Goal: Browse casually

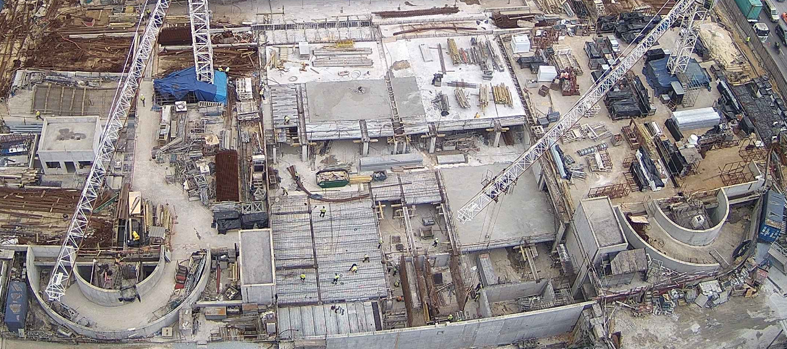
drag, startPoint x: 367, startPoint y: 207, endPoint x: 506, endPoint y: 218, distance: 139.0
click at [506, 218] on img at bounding box center [393, 174] width 496 height 279
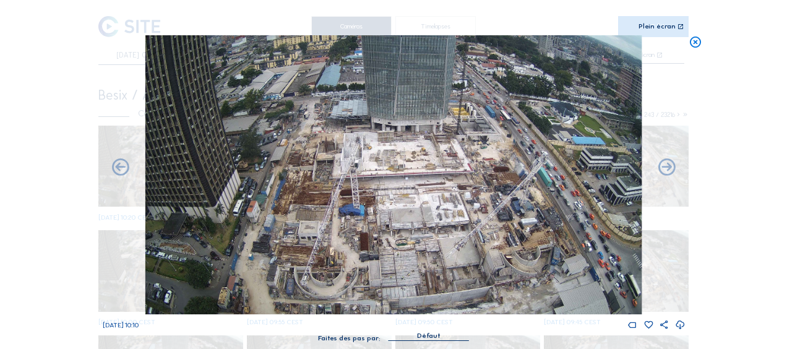
click at [697, 41] on icon at bounding box center [695, 42] width 14 height 14
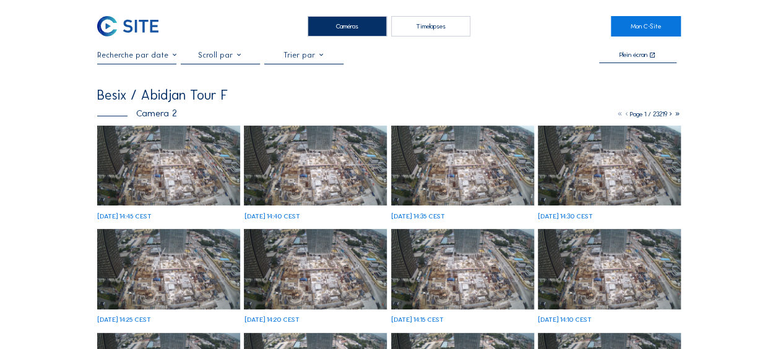
click at [194, 173] on img at bounding box center [168, 166] width 143 height 80
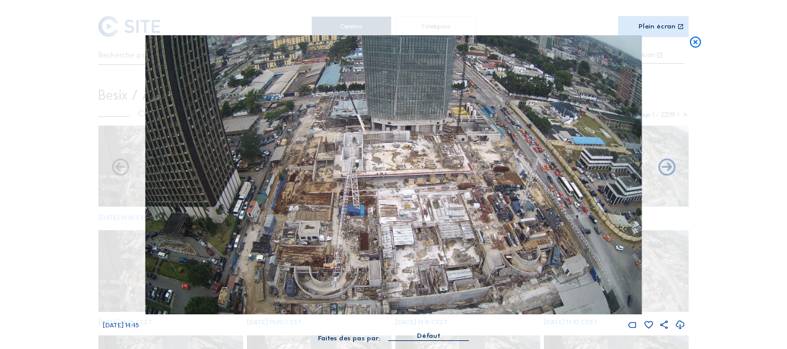
click at [390, 163] on img at bounding box center [393, 174] width 496 height 279
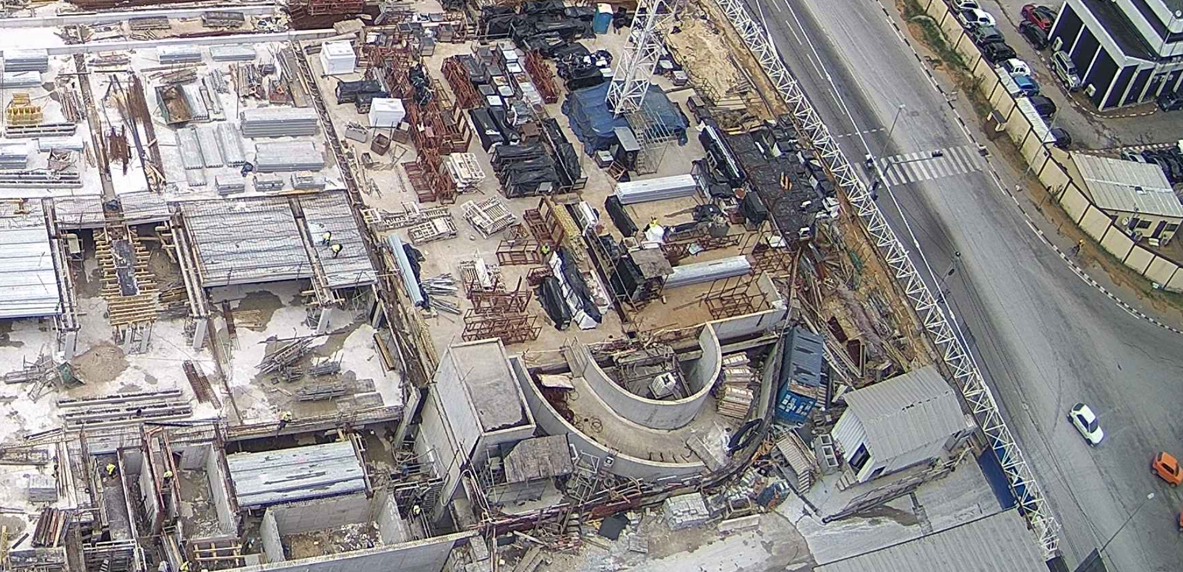
scroll to position [84, 0]
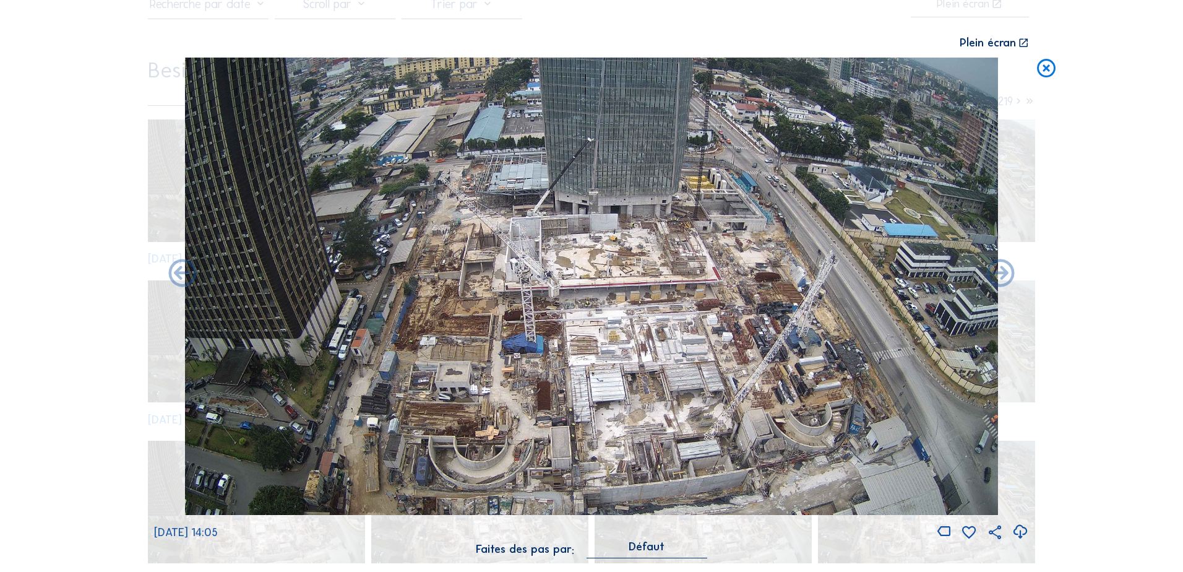
click at [777, 348] on icon at bounding box center [1020, 531] width 17 height 20
click at [777, 70] on div "Scroll pour voyager dans le temps | Appuie sur le 'Alt' [PERSON_NAME] + Scroll …" at bounding box center [591, 286] width 1183 height 572
click at [777, 67] on icon at bounding box center [1046, 69] width 22 height 23
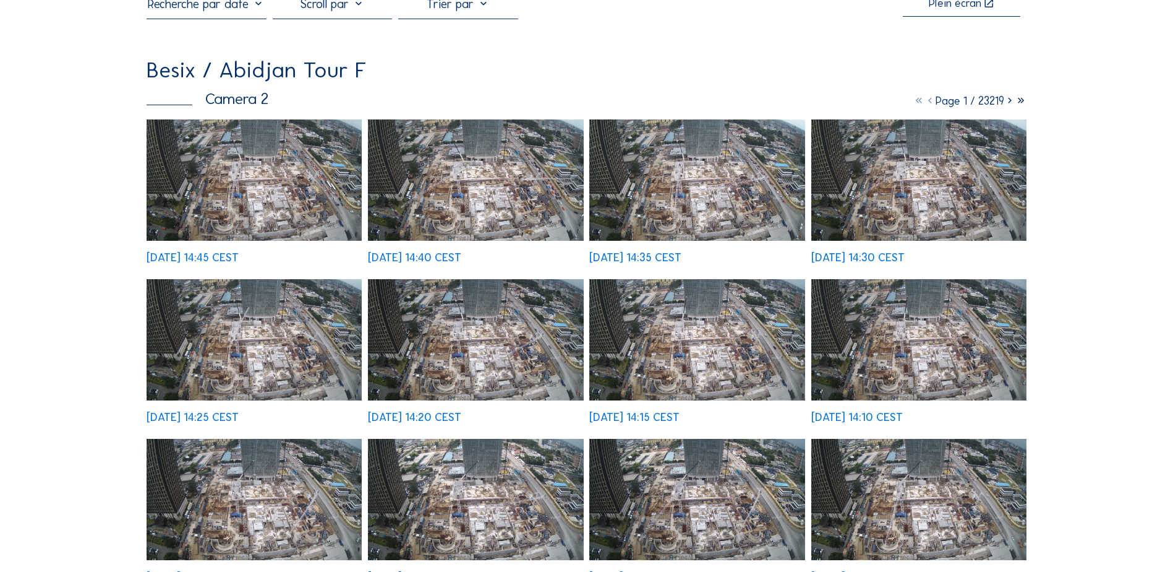
click at [306, 212] on img at bounding box center [254, 179] width 215 height 121
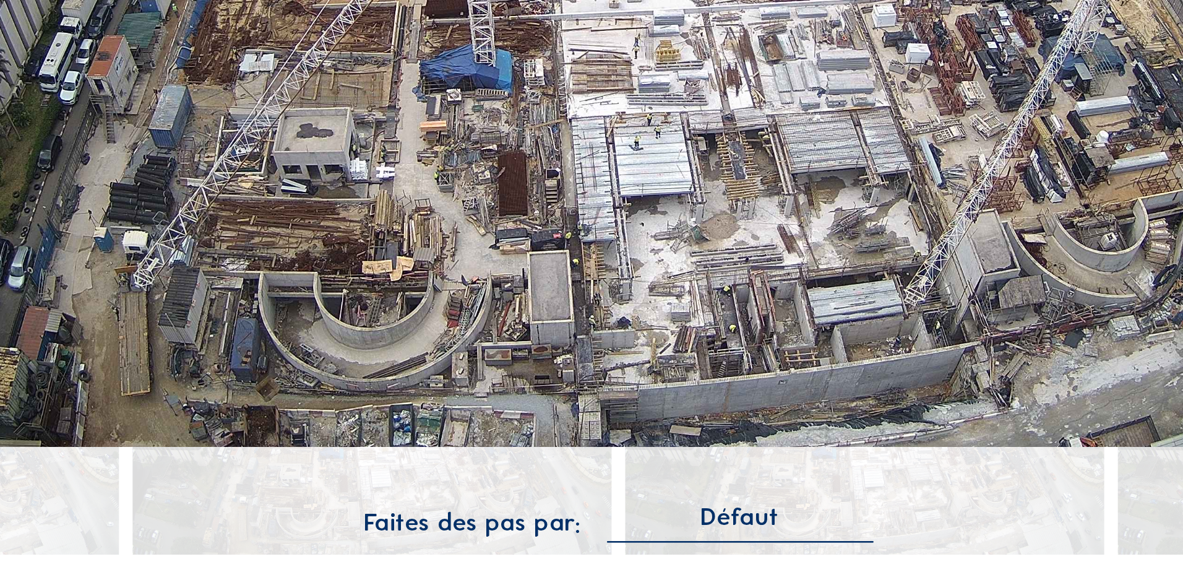
scroll to position [83, 0]
